Goal: Task Accomplishment & Management: Complete application form

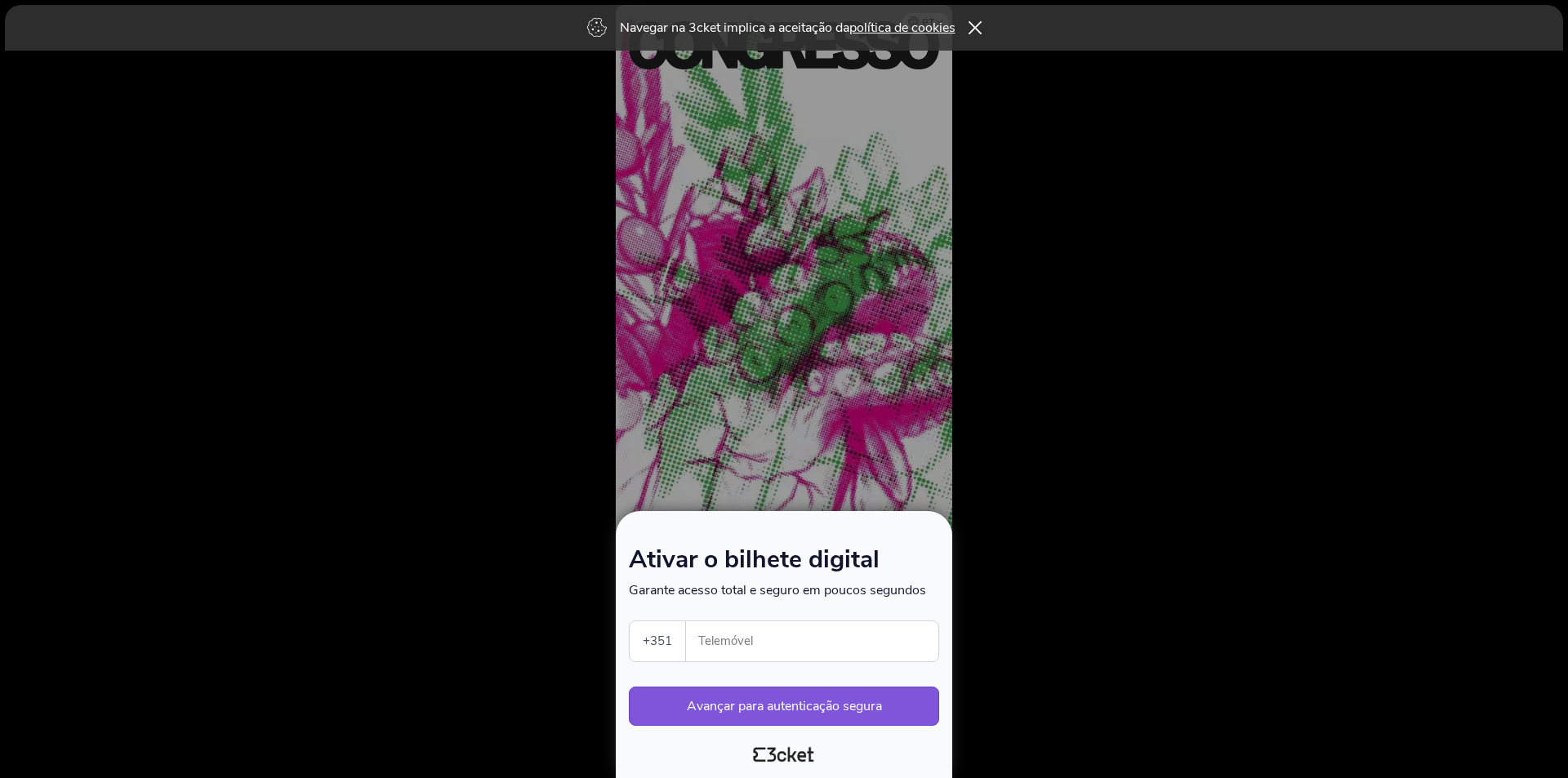
drag, startPoint x: 807, startPoint y: 639, endPoint x: 794, endPoint y: 638, distance: 13.0
click at [807, 639] on input "Telemóvel" at bounding box center [818, 641] width 239 height 40
type input "913270045"
click at [711, 696] on button "Avançar para autenticação segura" at bounding box center [784, 706] width 310 height 39
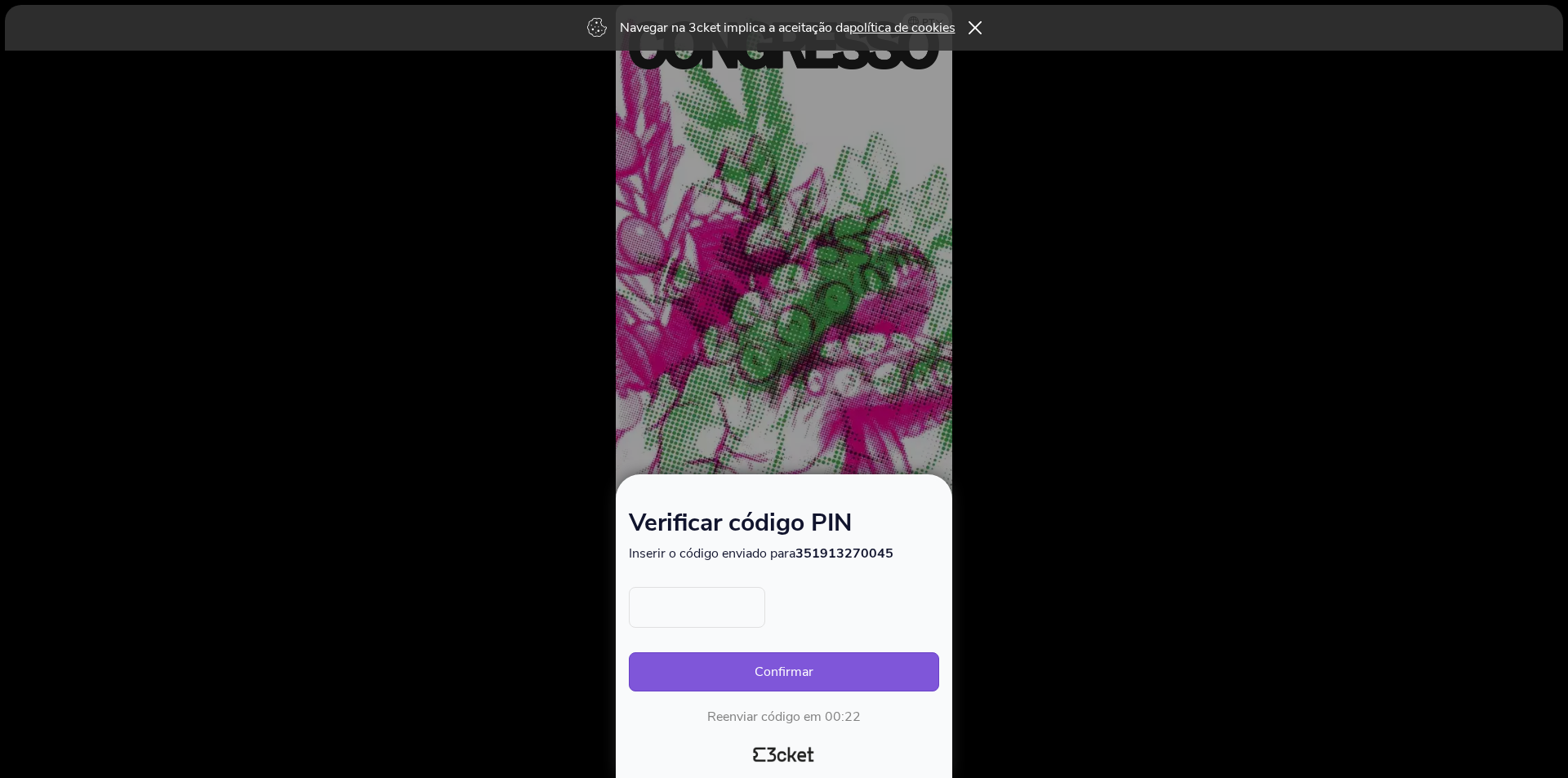
drag, startPoint x: 717, startPoint y: 620, endPoint x: 549, endPoint y: 623, distance: 168.0
click at [717, 621] on input "text" at bounding box center [697, 606] width 136 height 40
type input "1874"
click at [729, 675] on button "Confirmar" at bounding box center [784, 672] width 310 height 39
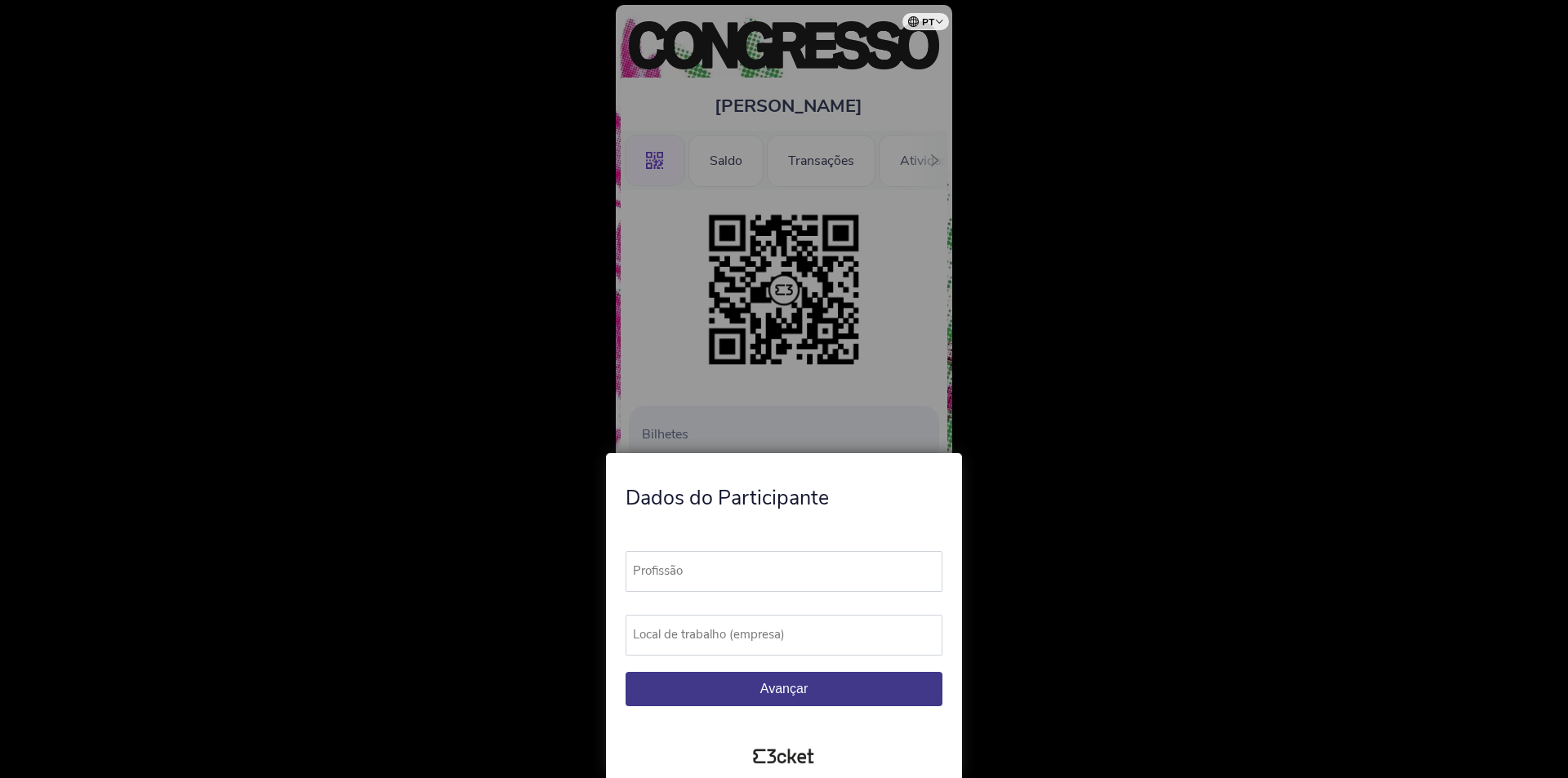
click at [733, 574] on label "Profissão" at bounding box center [791, 571] width 331 height 40
click at [733, 574] on input "Profissão" at bounding box center [783, 571] width 316 height 40
type input "jornalista"
click at [730, 623] on label "Local de trabalho (empresa)" at bounding box center [791, 634] width 331 height 40
click at [730, 623] on input "Local de trabalho (empresa)" at bounding box center [783, 634] width 316 height 40
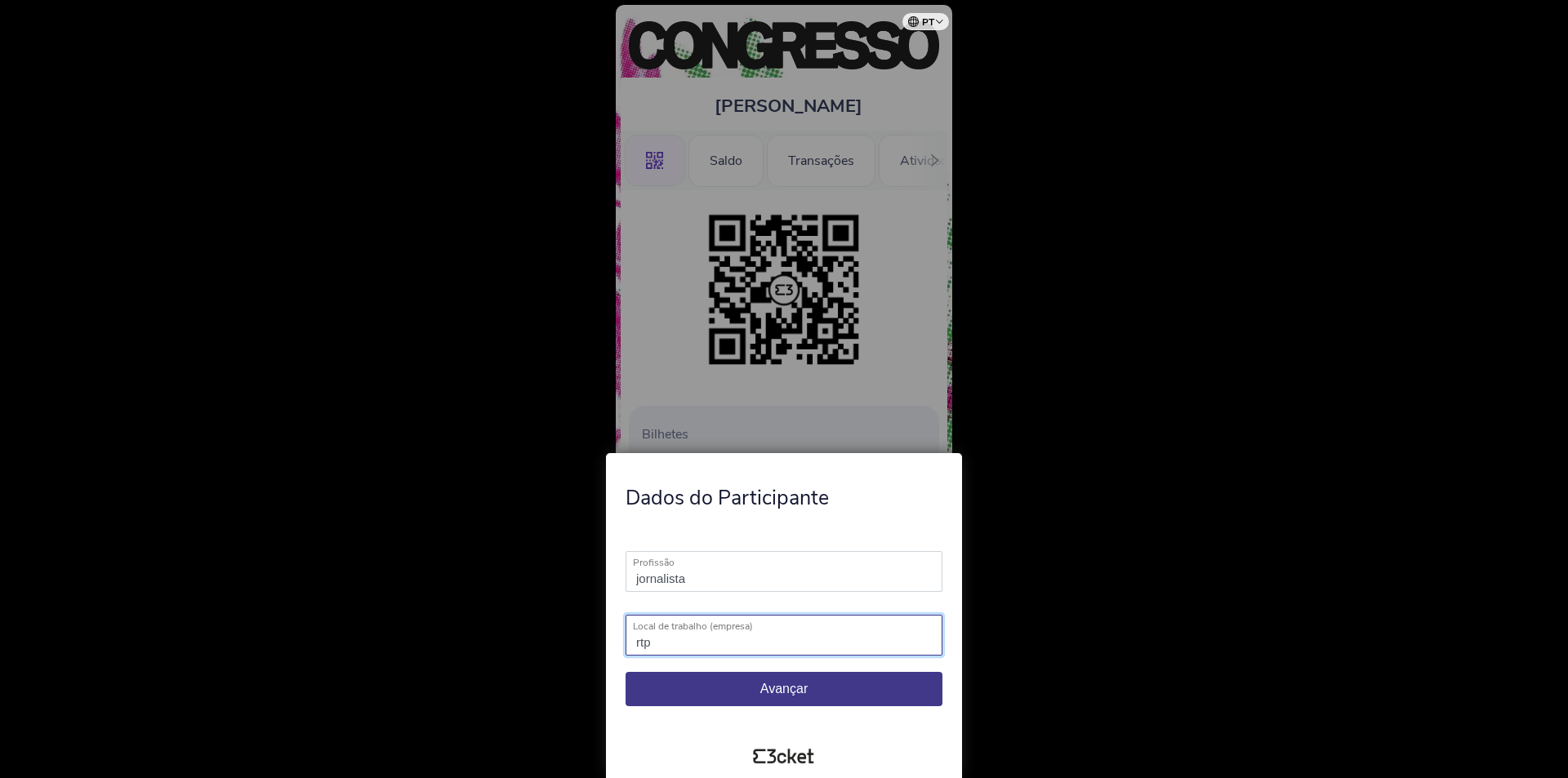
type input "rtp"
click at [774, 692] on span "Avançar" at bounding box center [784, 688] width 47 height 14
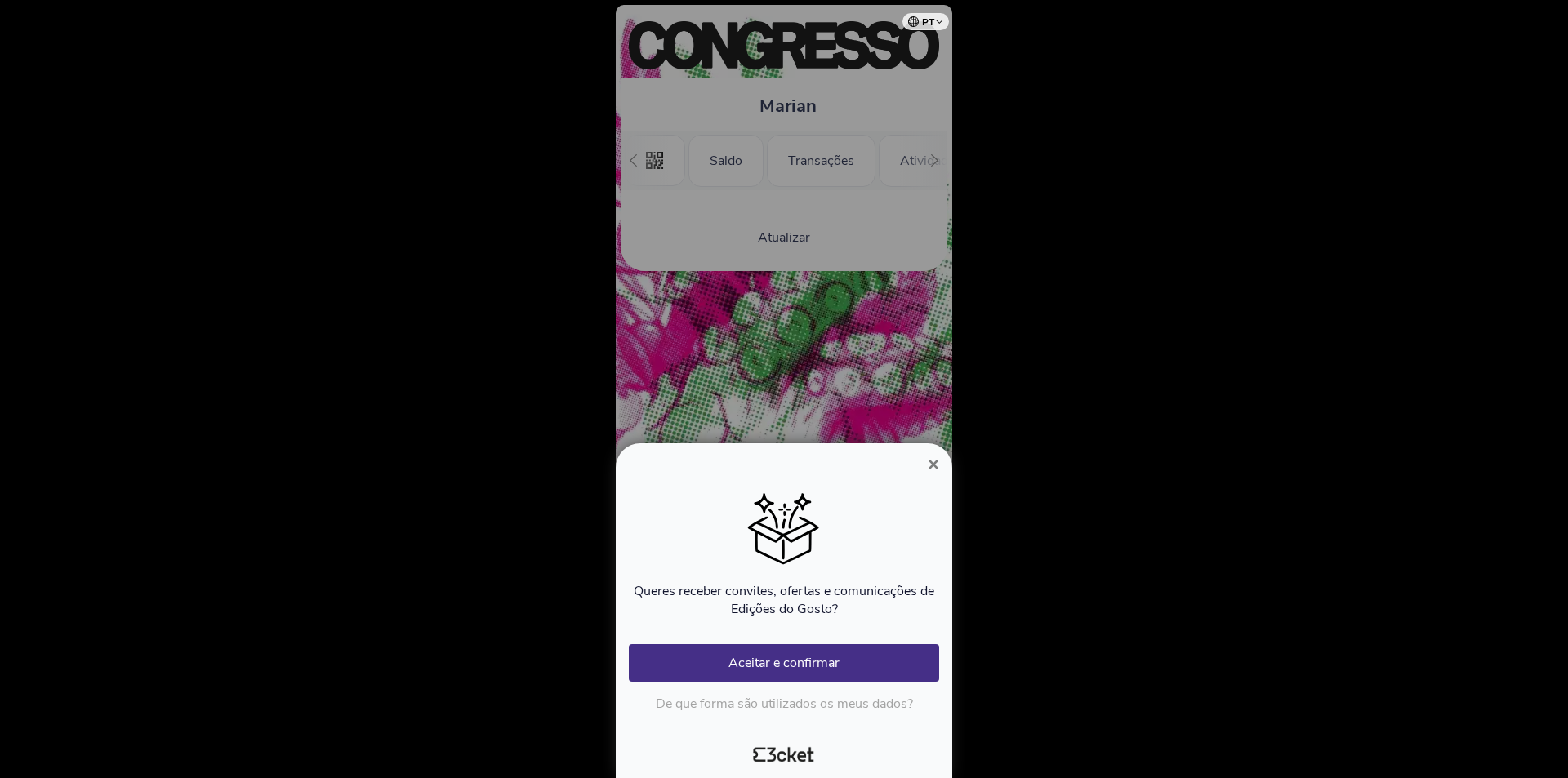
scroll to position [0, 147]
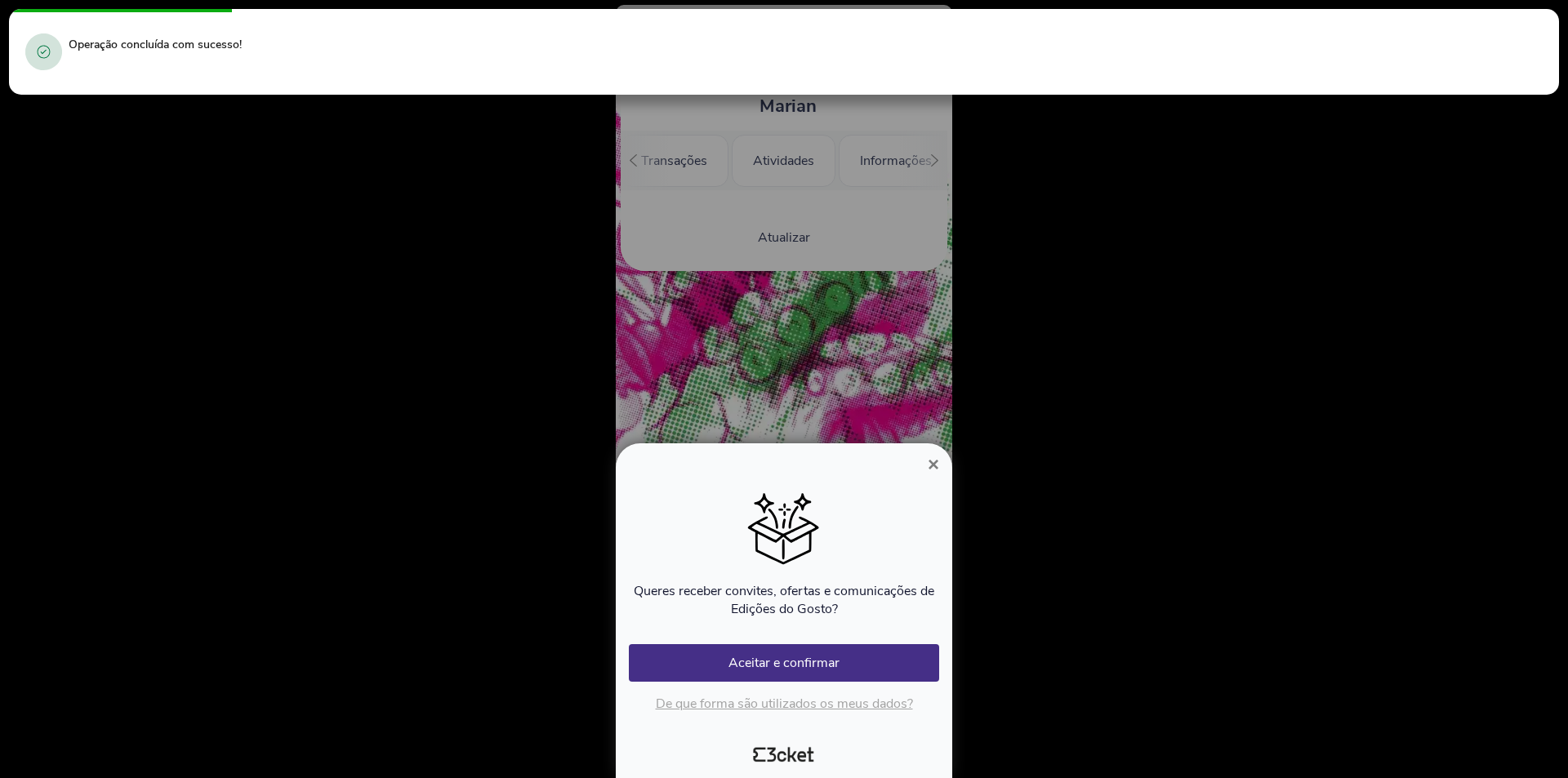
click at [803, 635] on div "Queres receber convites, ofertas e comunicações de Edições do Gosto?" at bounding box center [784, 558] width 310 height 157
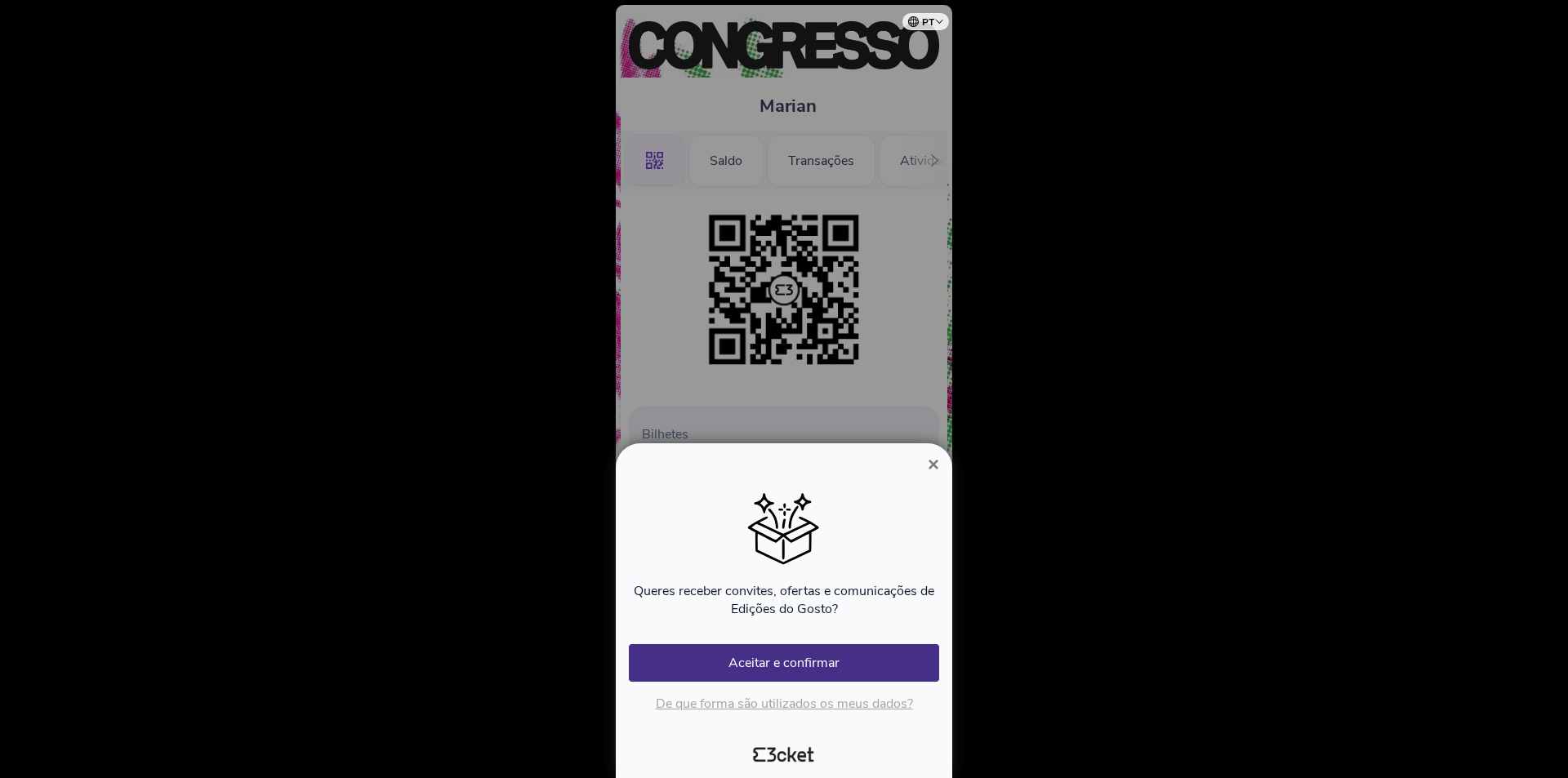
click at [930, 468] on span "×" at bounding box center [933, 464] width 11 height 22
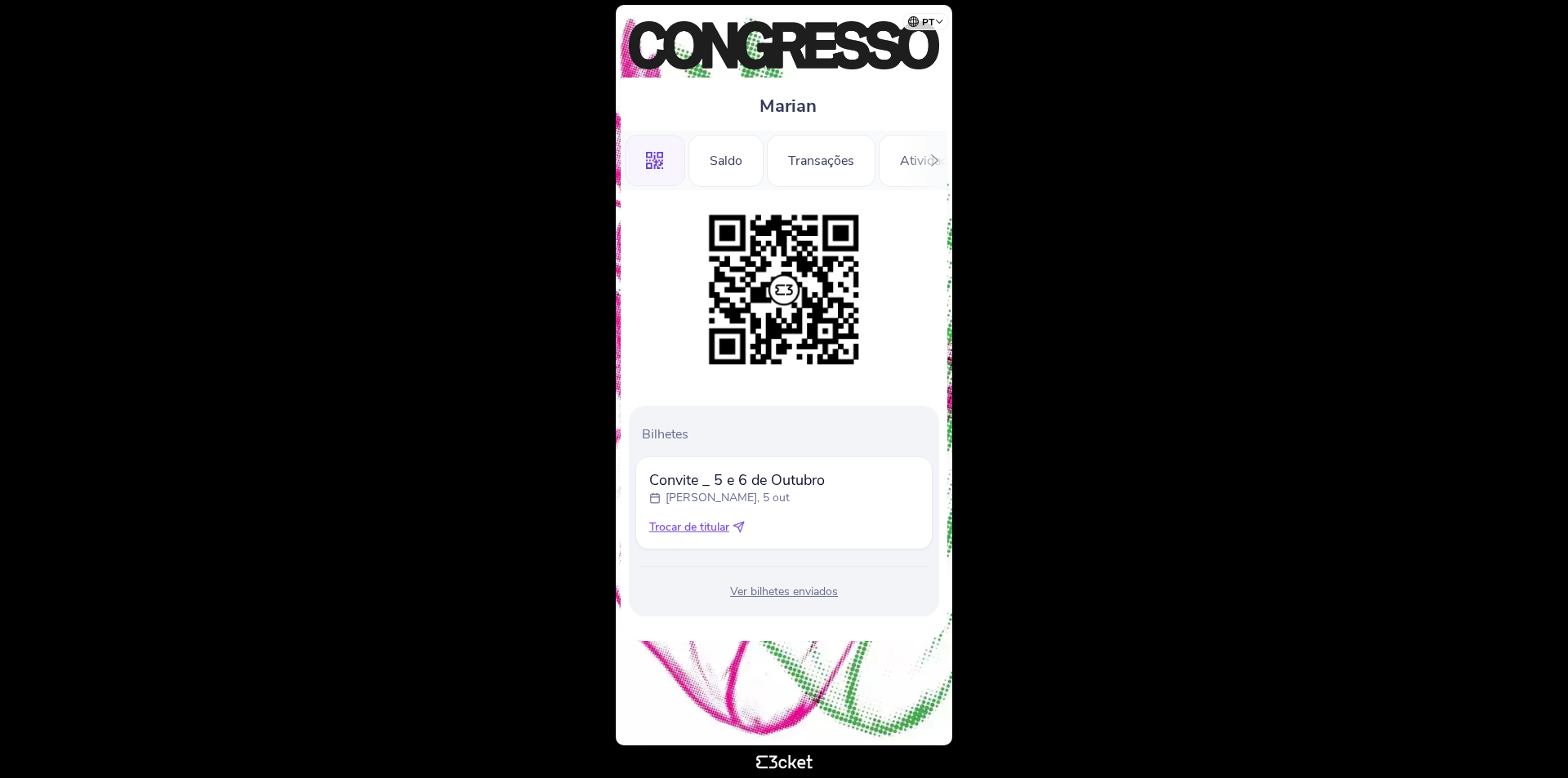
click at [798, 589] on div "Ver bilhetes enviados" at bounding box center [784, 591] width 298 height 16
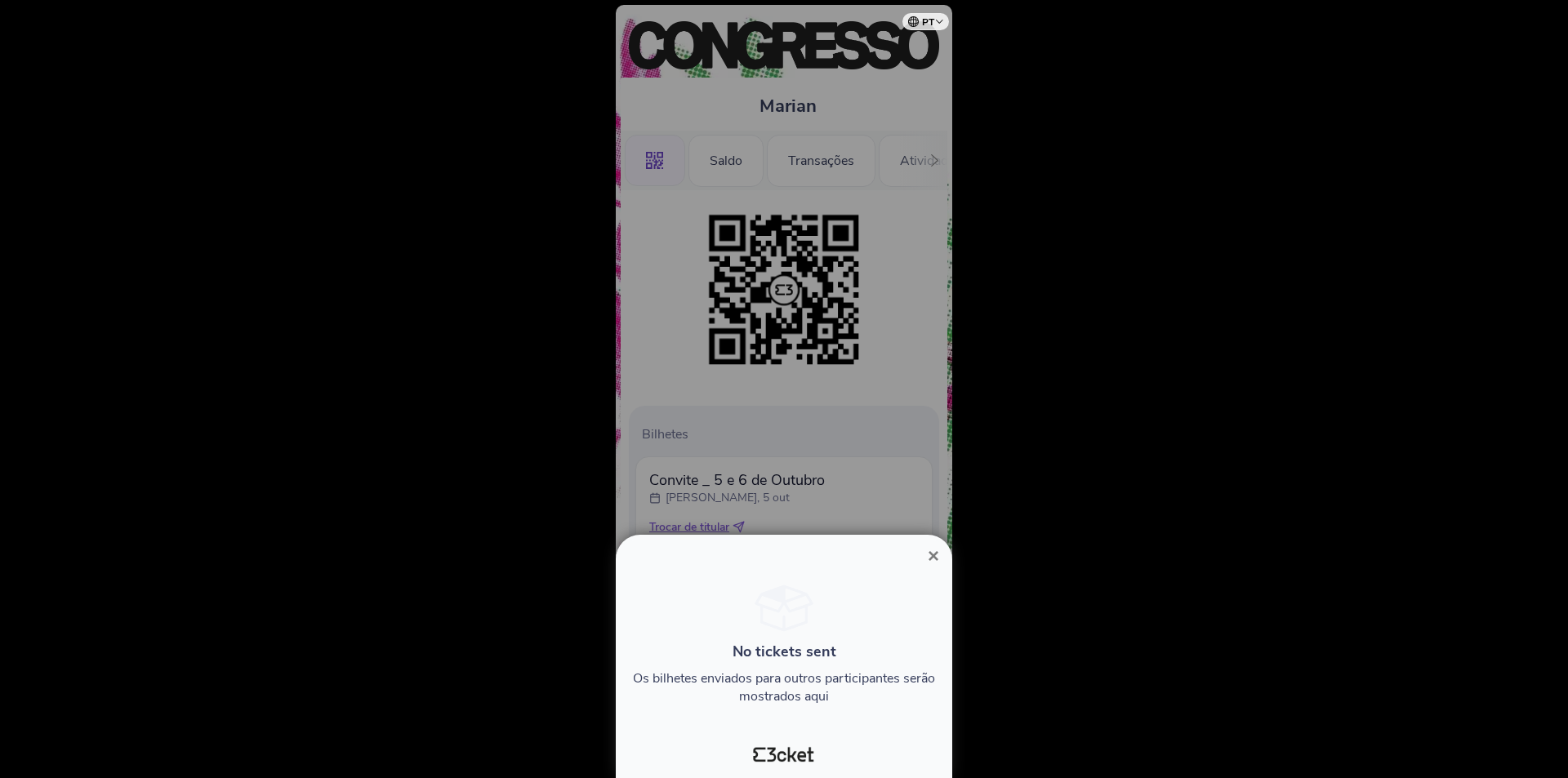
click at [939, 556] on button "×" at bounding box center [933, 556] width 38 height 20
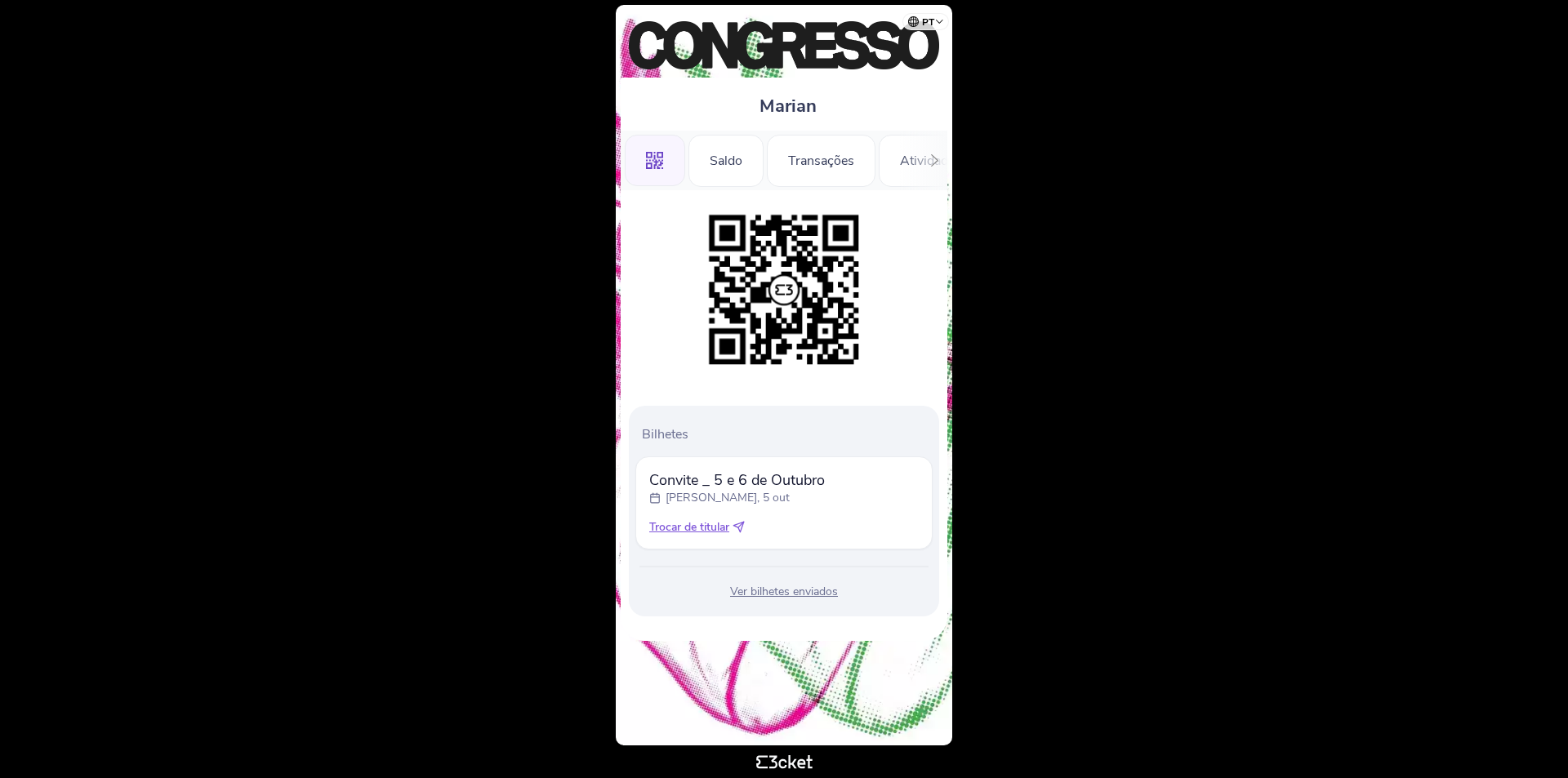
click at [938, 159] on icon at bounding box center [934, 160] width 12 height 12
